Goal: Task Accomplishment & Management: Manage account settings

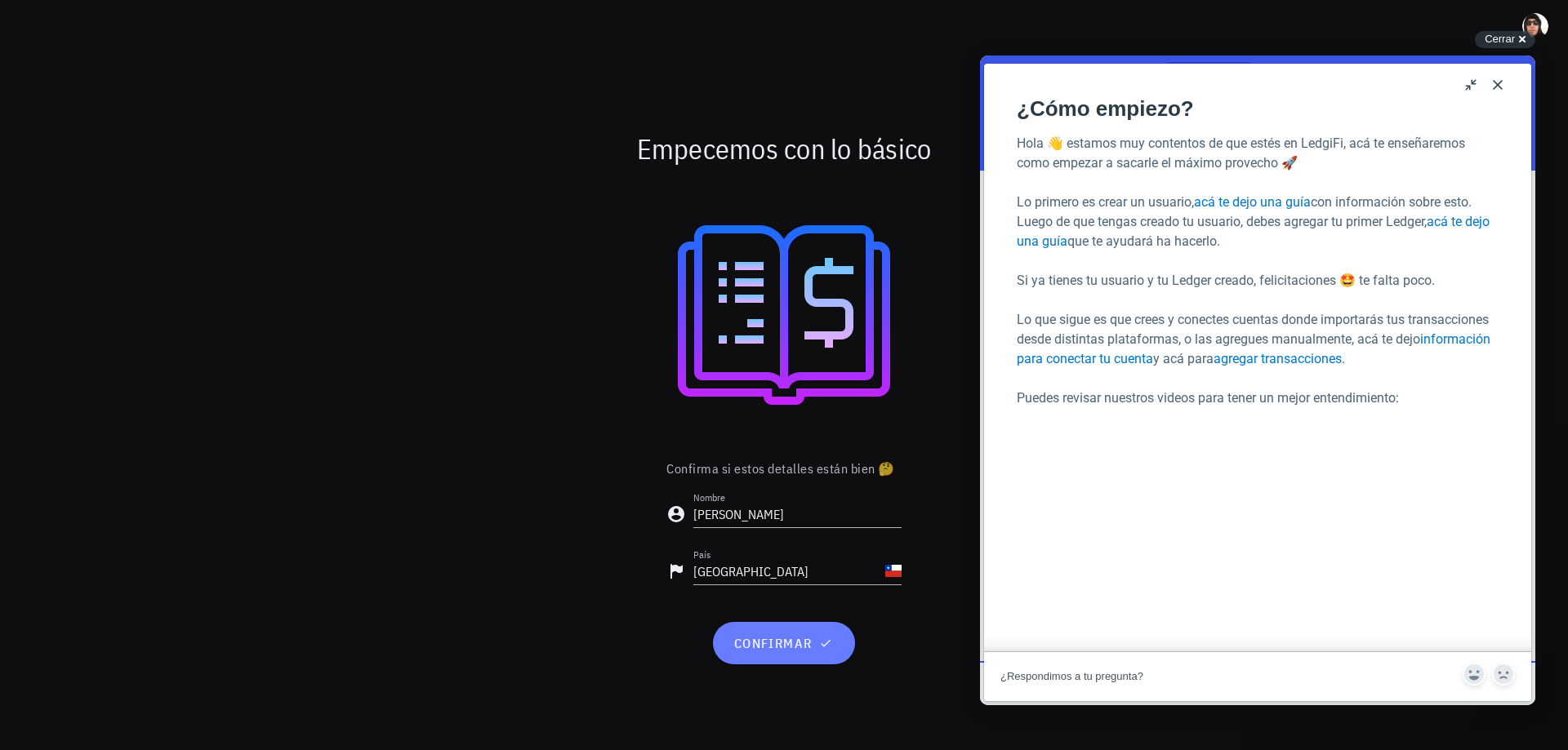
click at [775, 645] on span "confirmar" at bounding box center [784, 643] width 102 height 16
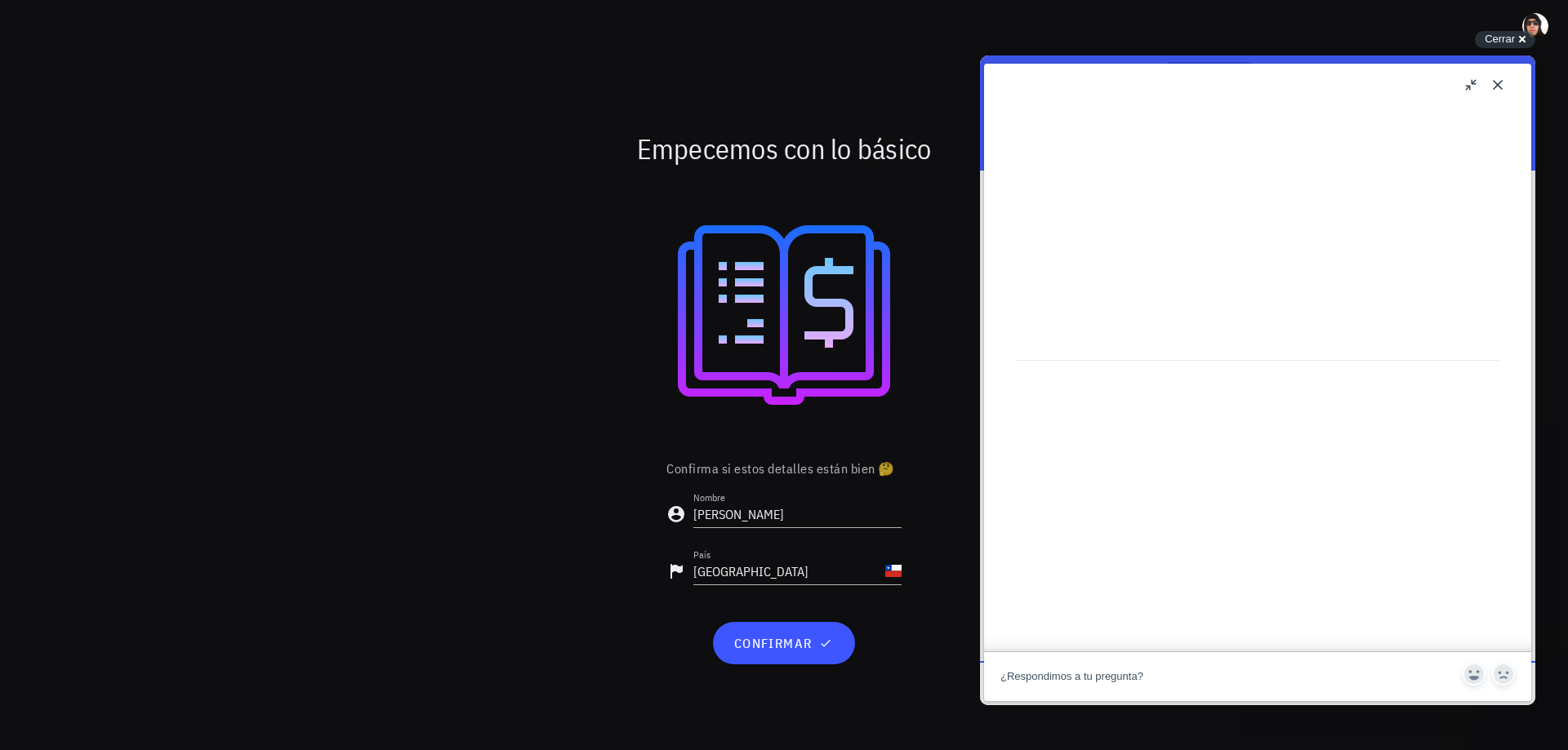
scroll to position [735, 0]
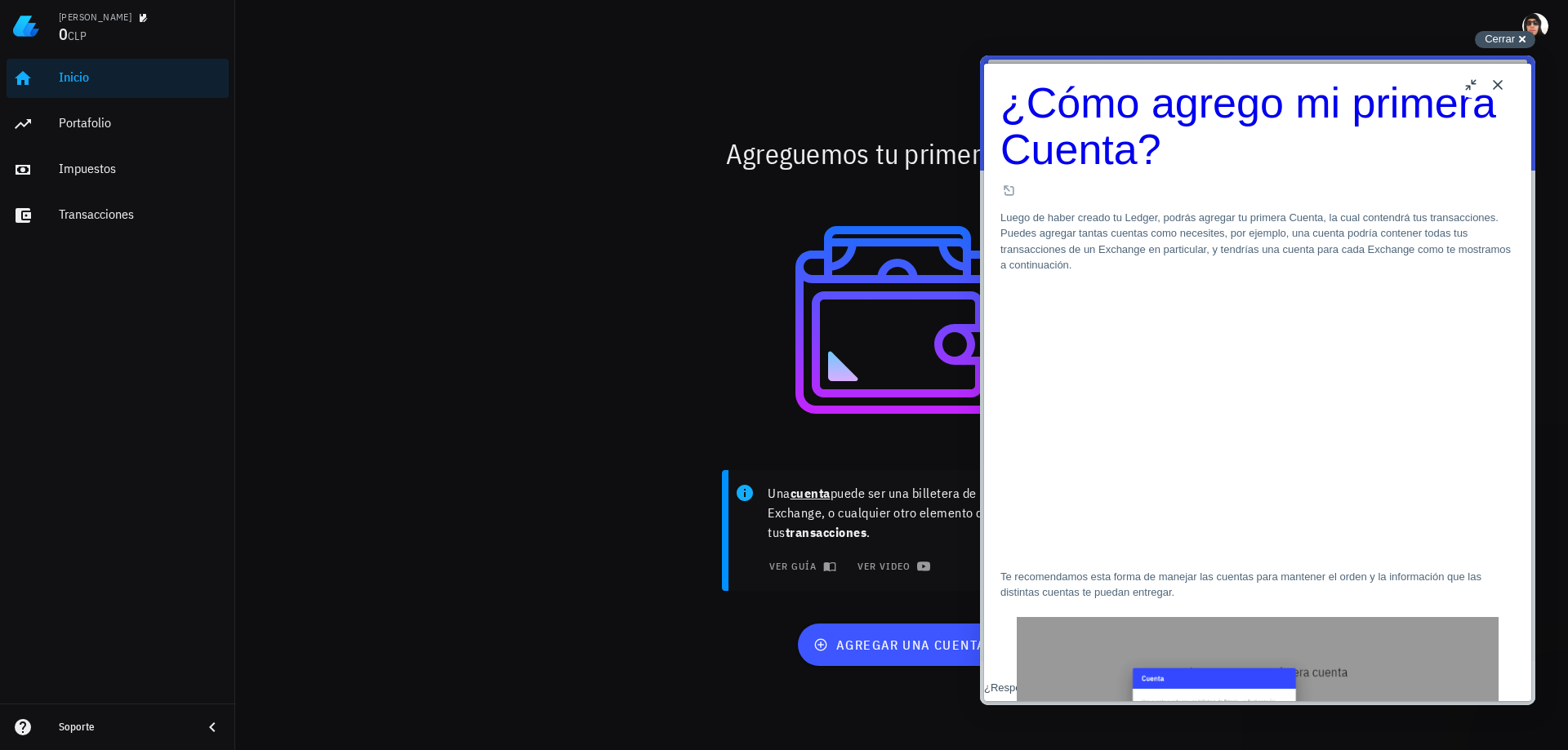
click at [1500, 34] on span "Cerrar" at bounding box center [1499, 39] width 30 height 13
